Goal: Find specific page/section: Find specific page/section

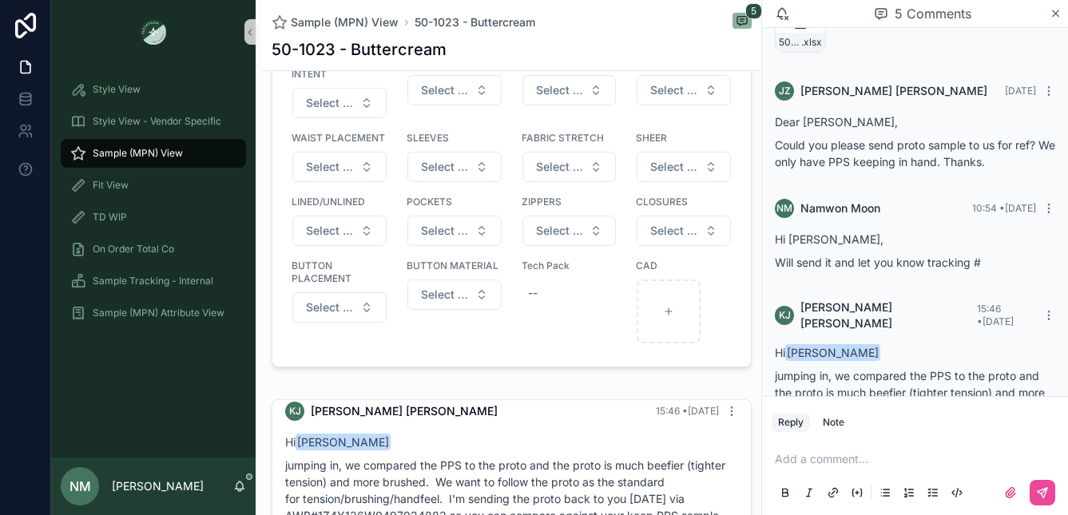
scroll to position [1300, 0]
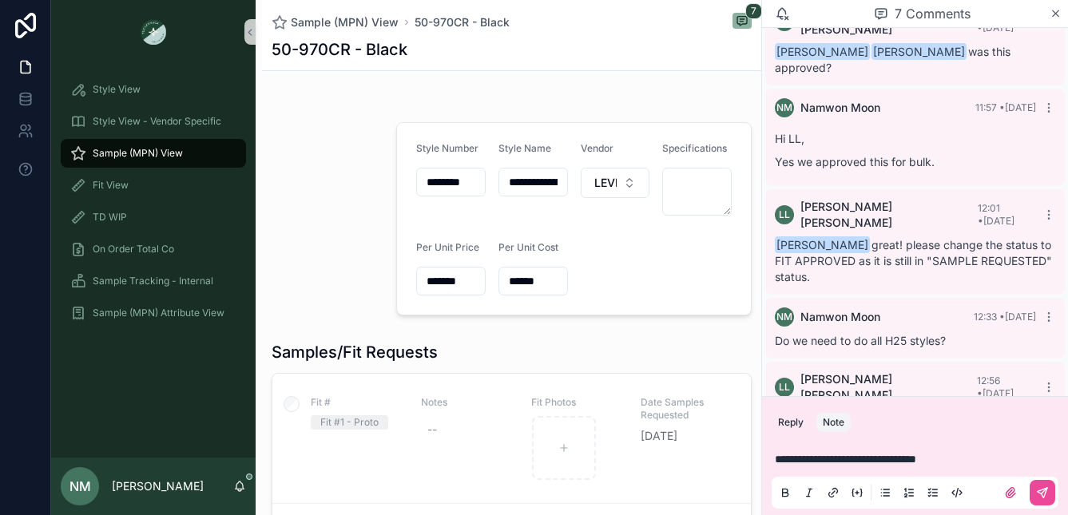
scroll to position [314, 0]
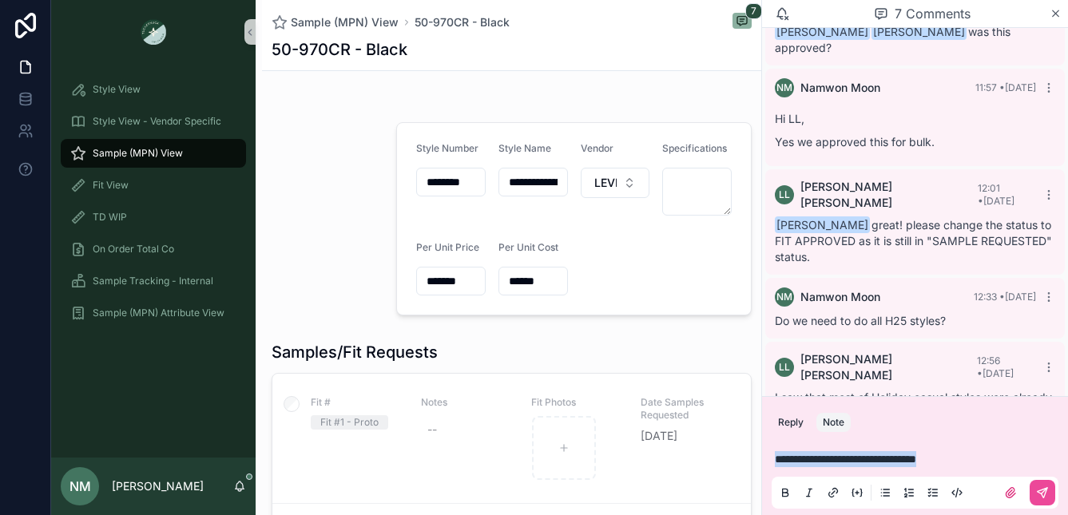
drag, startPoint x: 981, startPoint y: 461, endPoint x: 756, endPoint y: 454, distance: 225.4
click at [756, 454] on div "**********" at bounding box center [559, 257] width 1017 height 515
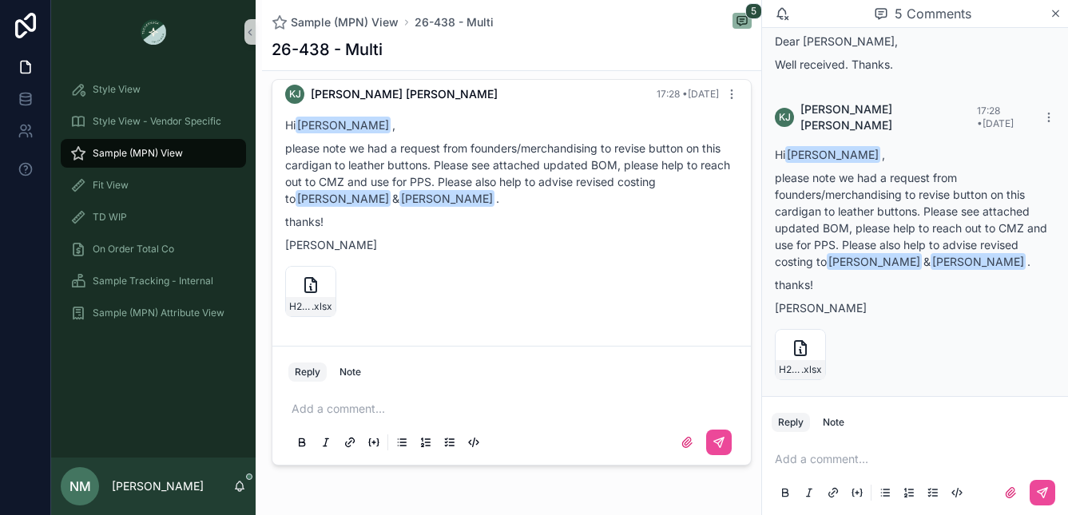
scroll to position [1648, 0]
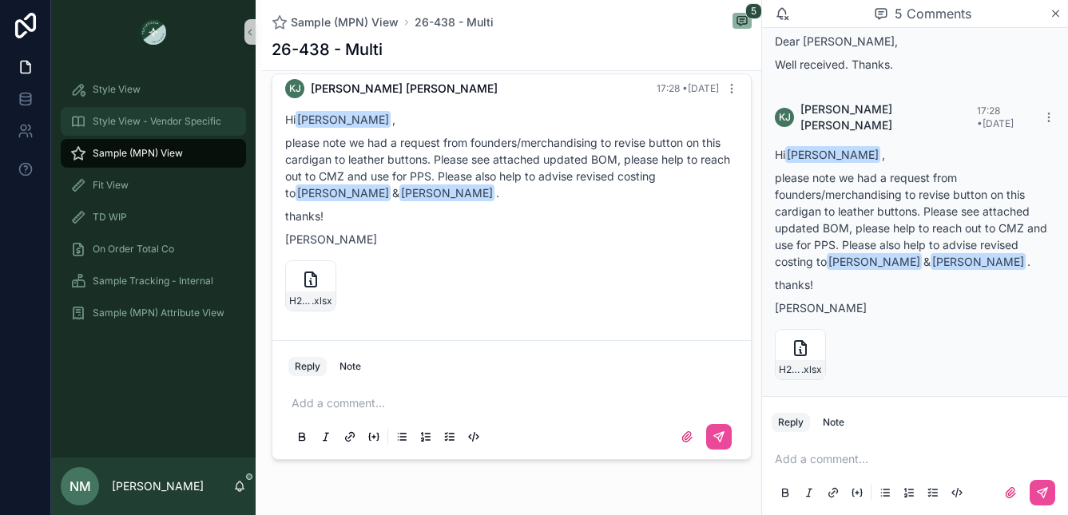
click at [154, 120] on span "Style View - Vendor Specific" at bounding box center [157, 121] width 129 height 13
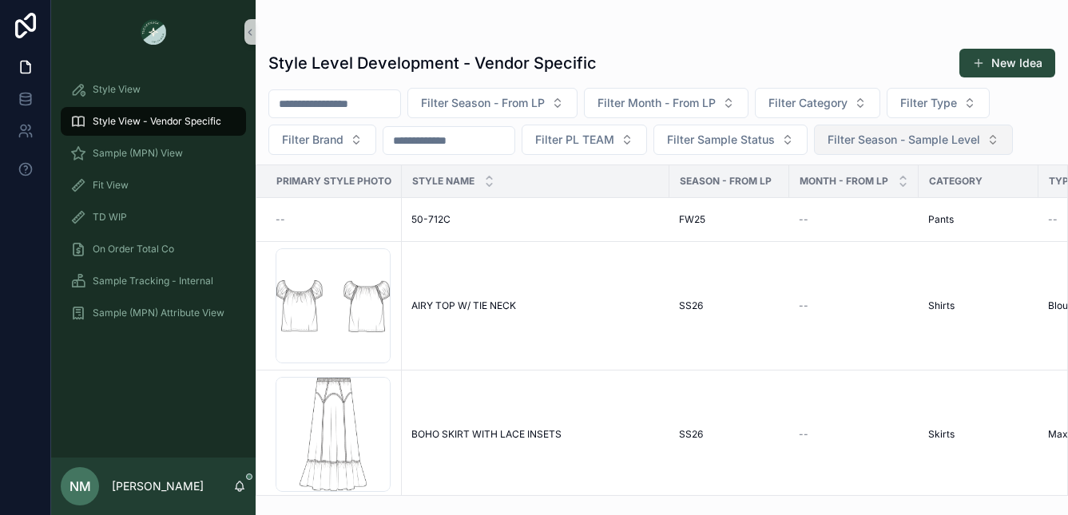
click at [1003, 141] on button "Filter Season - Sample Level" at bounding box center [913, 140] width 199 height 30
